Goal: Transaction & Acquisition: Book appointment/travel/reservation

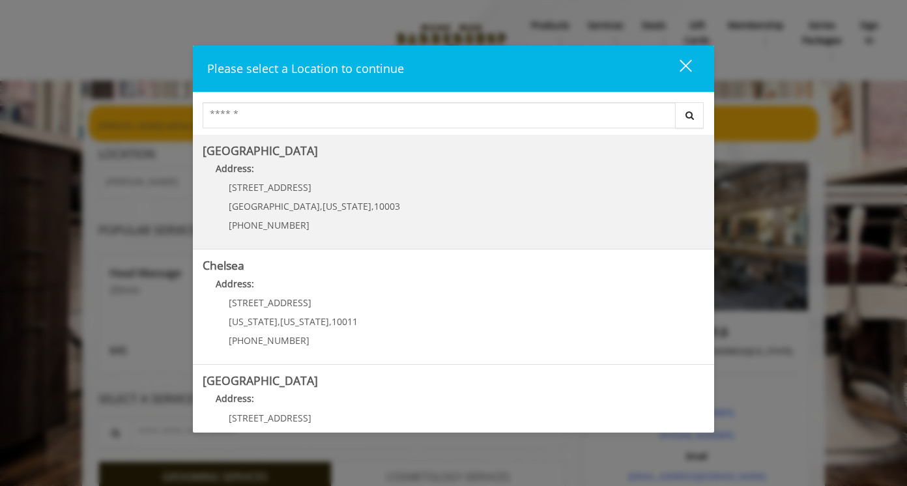
click at [283, 190] on p "[STREET_ADDRESS]" at bounding box center [314, 187] width 171 height 10
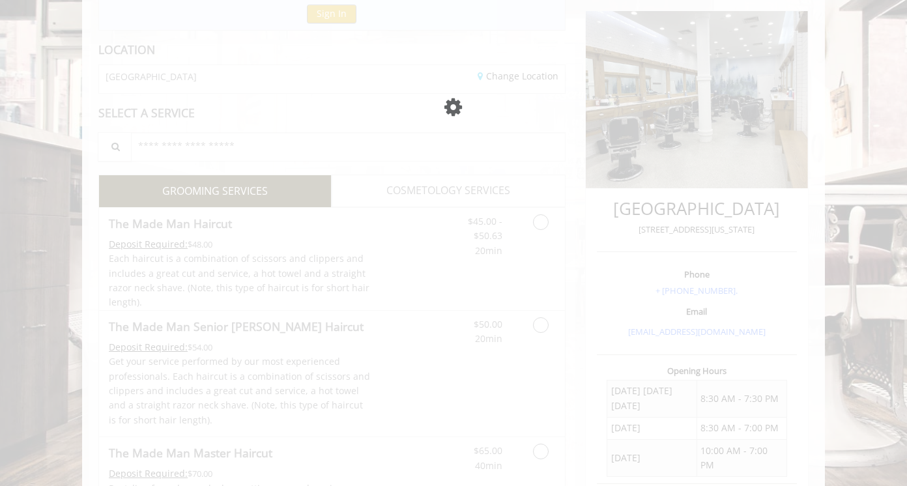
scroll to position [151, 0]
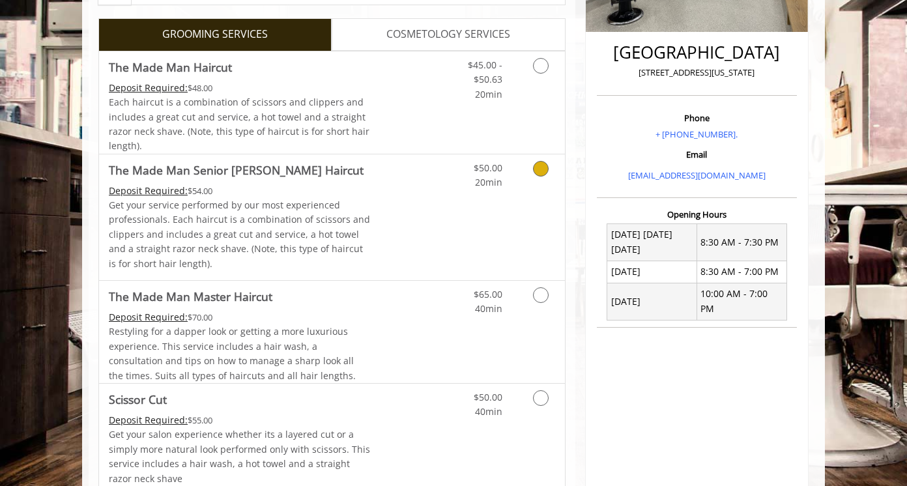
click at [340, 212] on p "Get your service performed by our most experienced professionals. Each haircut …" at bounding box center [240, 234] width 262 height 73
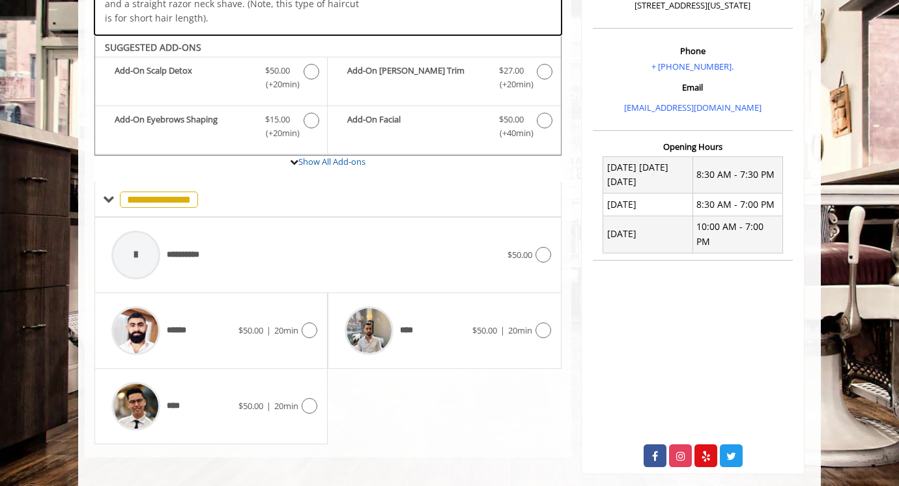
scroll to position [380, 0]
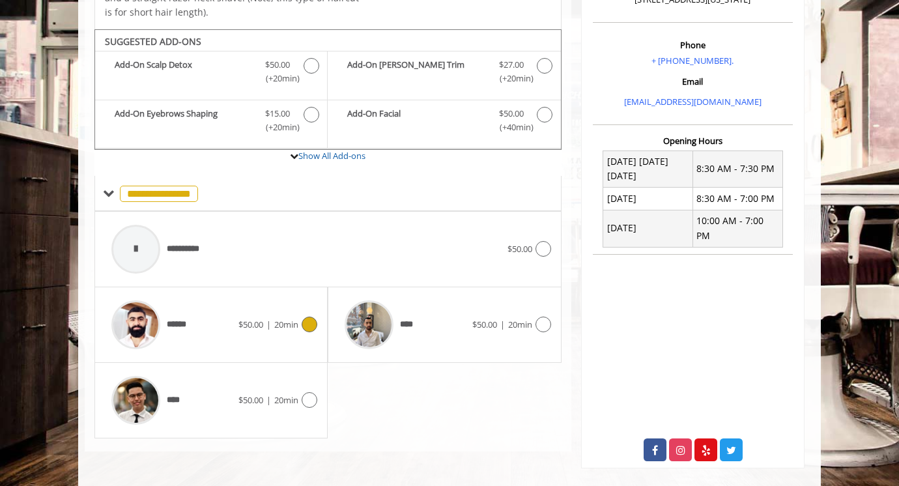
click at [237, 345] on div "****** $50.00 | 20min" at bounding box center [211, 325] width 212 height 62
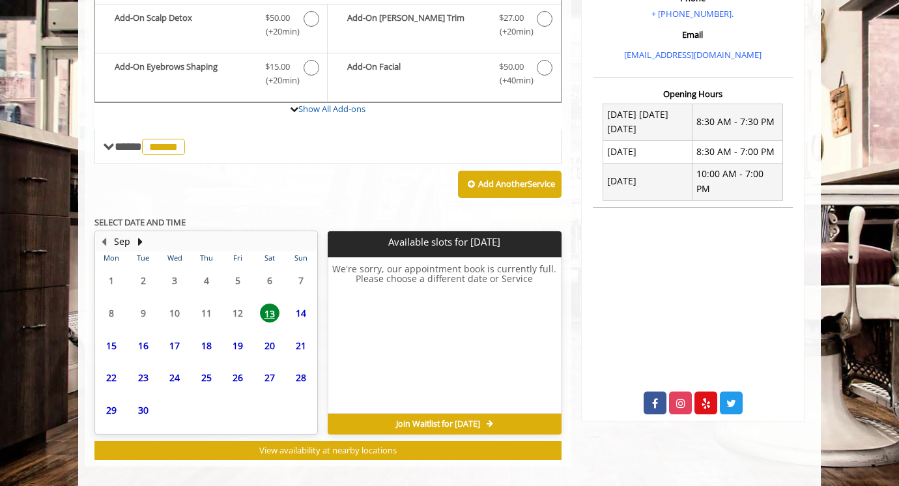
scroll to position [429, 0]
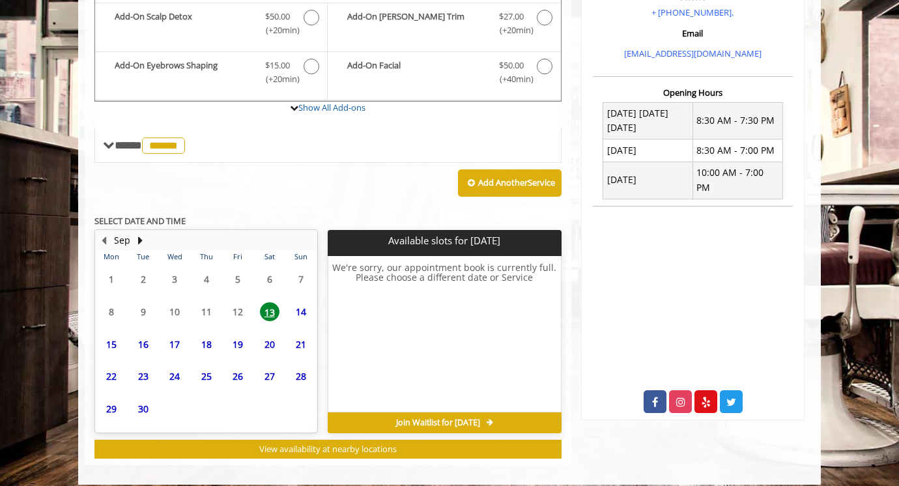
click at [117, 344] on span "15" at bounding box center [112, 344] width 20 height 19
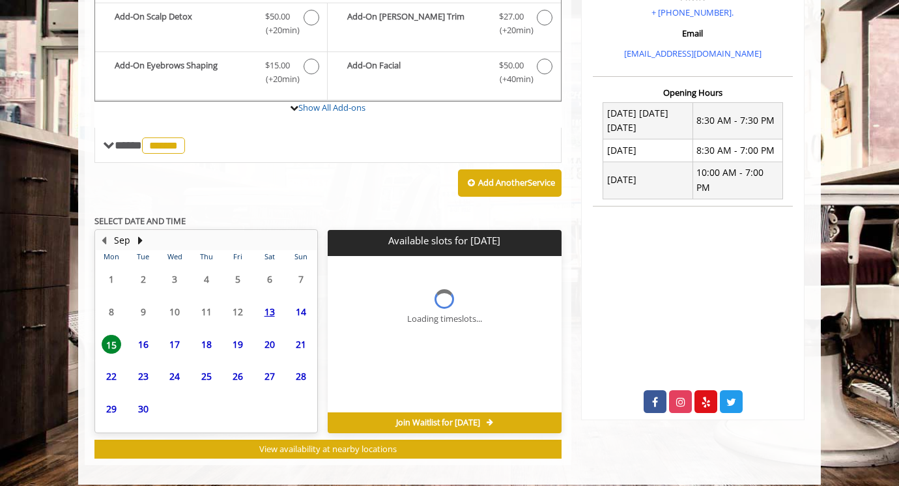
scroll to position [440, 0]
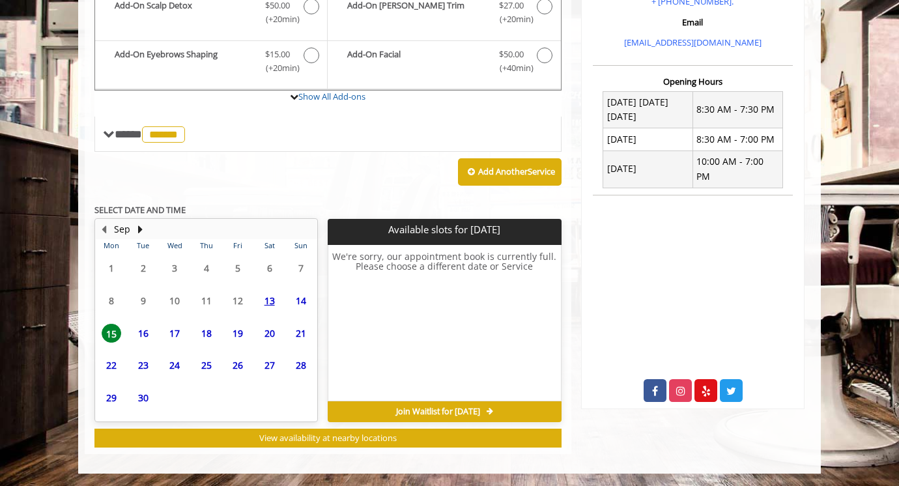
click at [236, 335] on span "19" at bounding box center [238, 333] width 20 height 19
click at [211, 333] on span "18" at bounding box center [207, 333] width 20 height 19
click at [178, 331] on span "17" at bounding box center [175, 333] width 20 height 19
click at [148, 333] on span "16" at bounding box center [144, 333] width 20 height 19
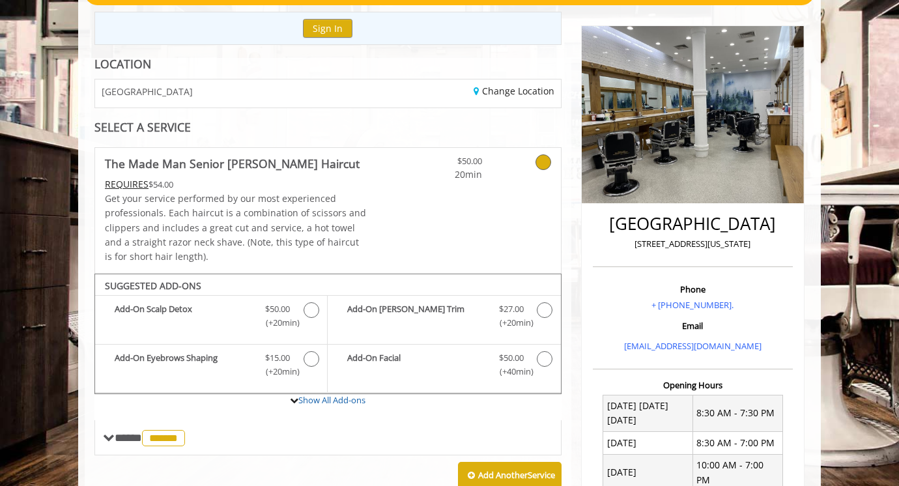
scroll to position [134, 0]
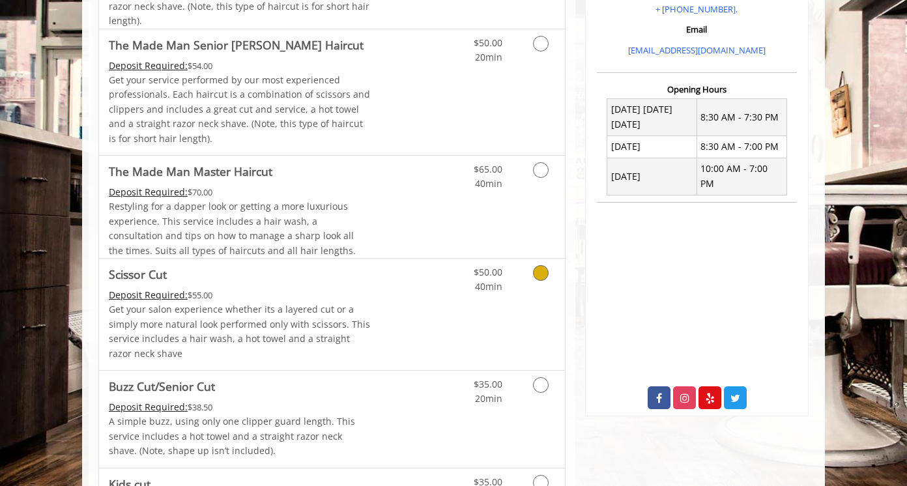
scroll to position [431, 0]
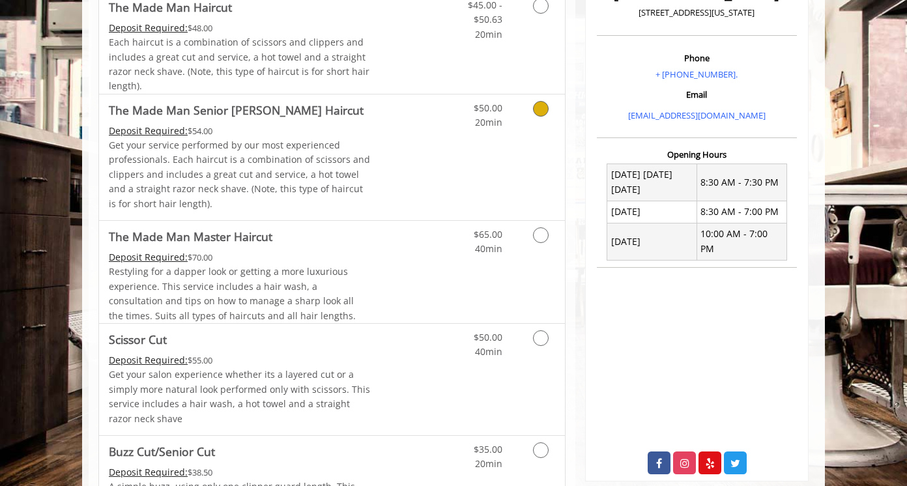
click at [324, 154] on p "Get your service performed by our most experienced professionals. Each haircut …" at bounding box center [240, 174] width 262 height 73
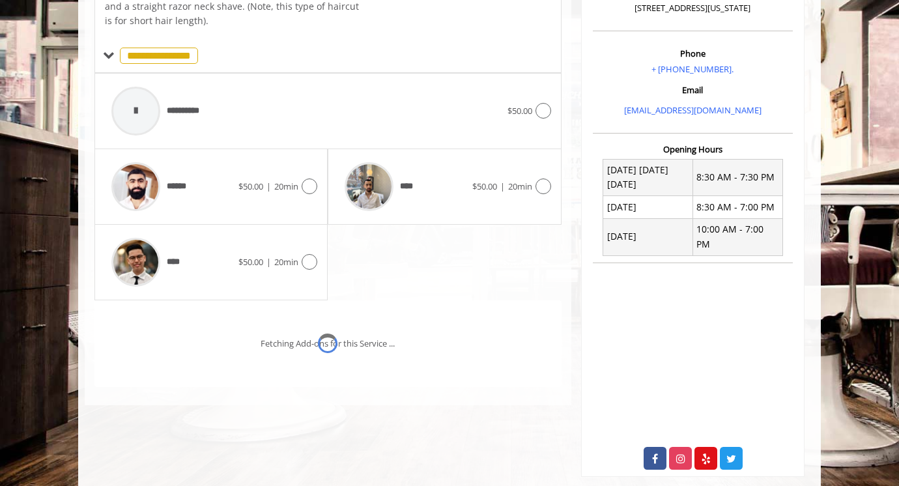
scroll to position [380, 0]
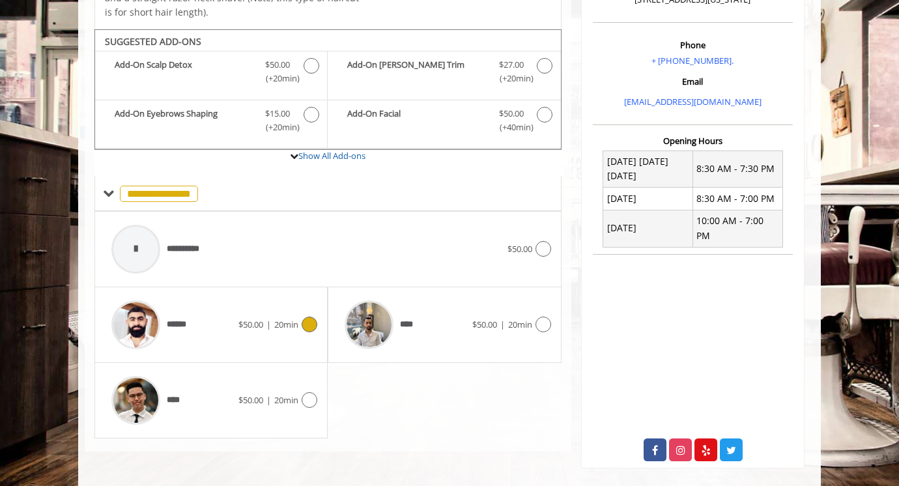
click at [258, 323] on span "$50.00" at bounding box center [250, 325] width 25 height 12
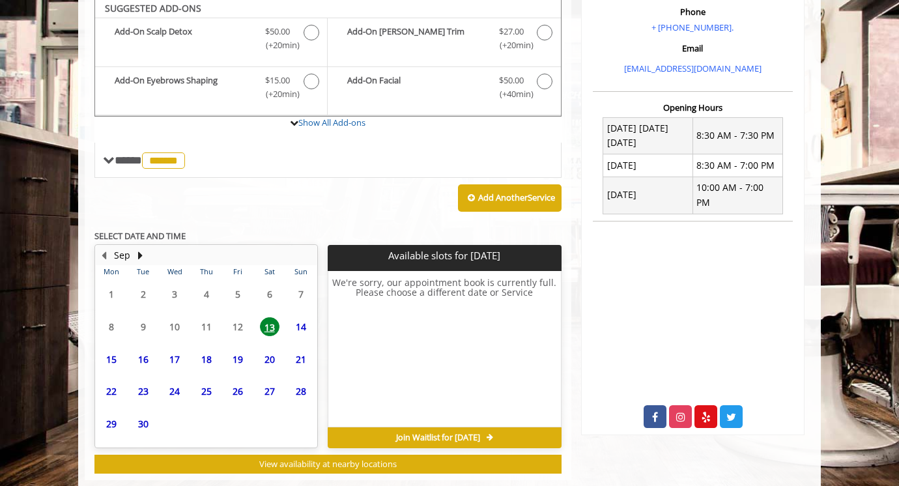
scroll to position [410, 0]
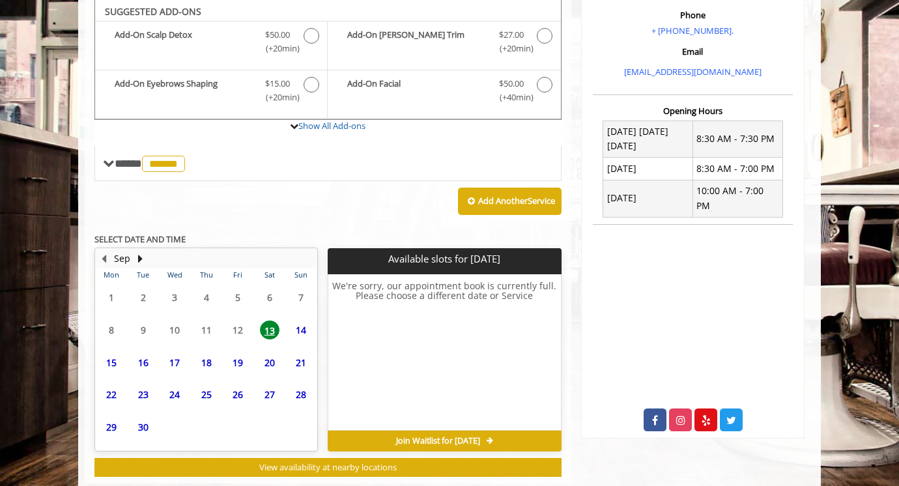
click at [307, 330] on span "14" at bounding box center [301, 329] width 20 height 19
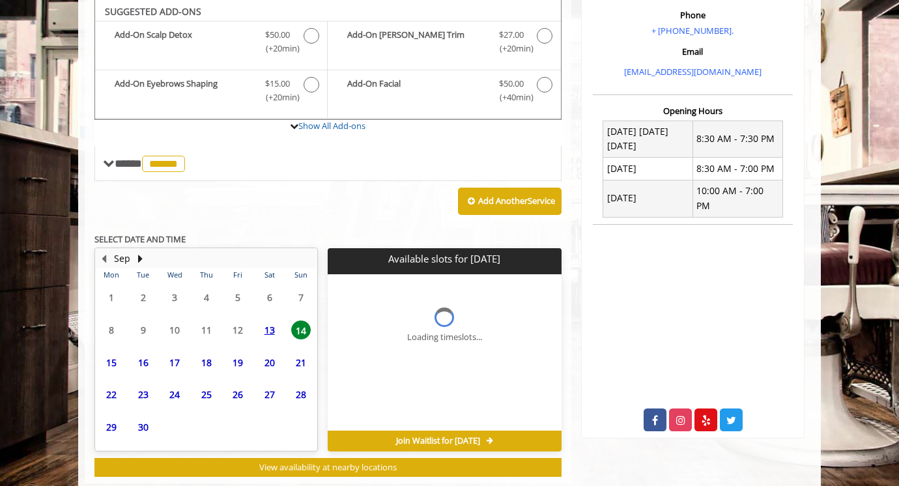
scroll to position [440, 0]
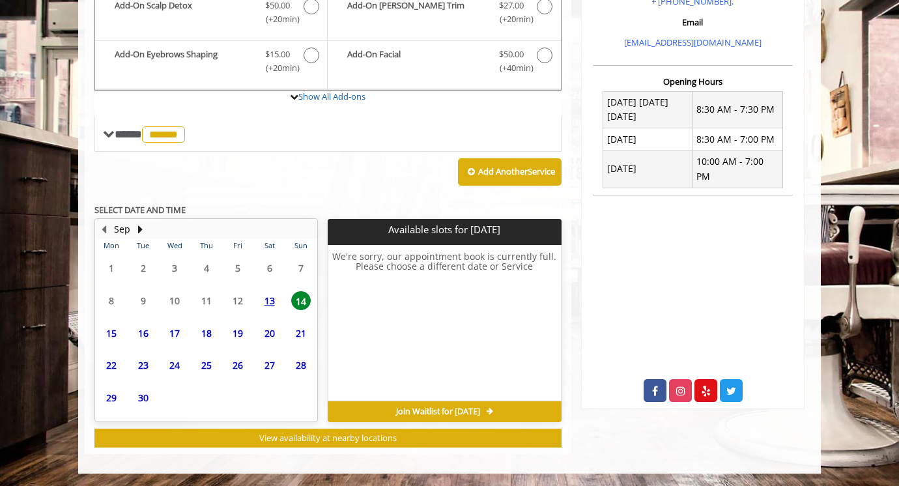
click at [115, 365] on span "22" at bounding box center [112, 365] width 20 height 19
click at [132, 365] on div "23" at bounding box center [143, 365] width 26 height 19
click at [168, 365] on span "24" at bounding box center [175, 365] width 20 height 19
click at [203, 368] on span "25" at bounding box center [207, 365] width 20 height 19
click at [234, 367] on span "26" at bounding box center [238, 365] width 20 height 19
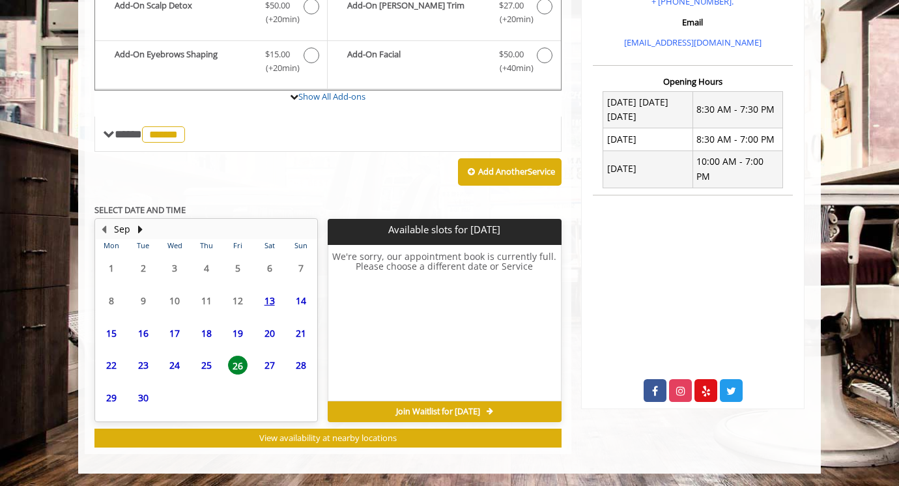
click at [270, 366] on span "27" at bounding box center [270, 365] width 20 height 19
click at [302, 366] on span "28" at bounding box center [301, 365] width 20 height 19
click at [114, 395] on span "29" at bounding box center [112, 397] width 20 height 19
click at [145, 395] on span "30" at bounding box center [144, 397] width 20 height 19
click at [147, 332] on span "16" at bounding box center [144, 333] width 20 height 19
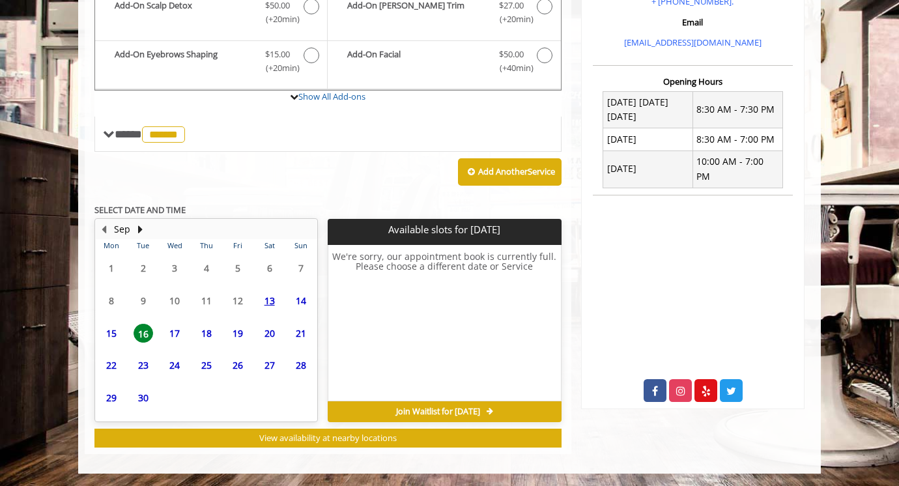
click at [166, 333] on span "17" at bounding box center [175, 333] width 20 height 19
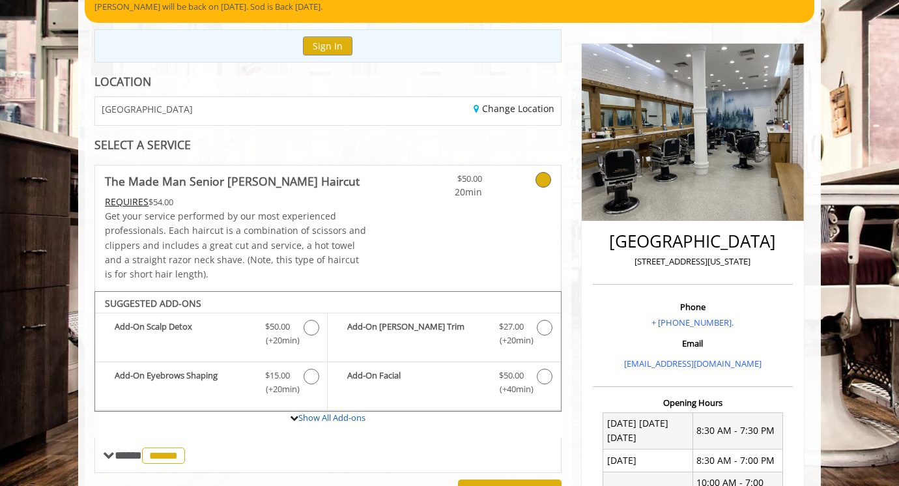
scroll to position [122, 0]
